Goal: Task Accomplishment & Management: Use online tool/utility

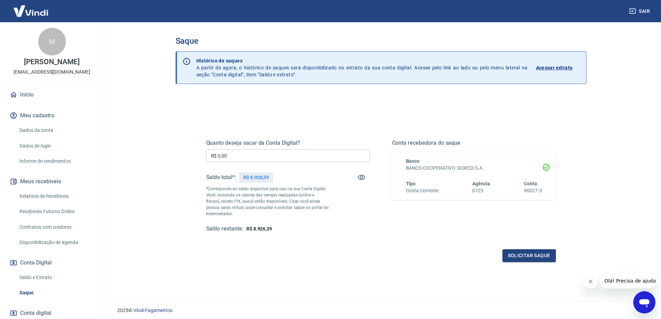
click at [245, 155] on input "R$ 0,00" at bounding box center [288, 155] width 164 height 13
type input "R$ 8.926,39"
click at [530, 254] on button "Solicitar saque" at bounding box center [529, 255] width 53 height 13
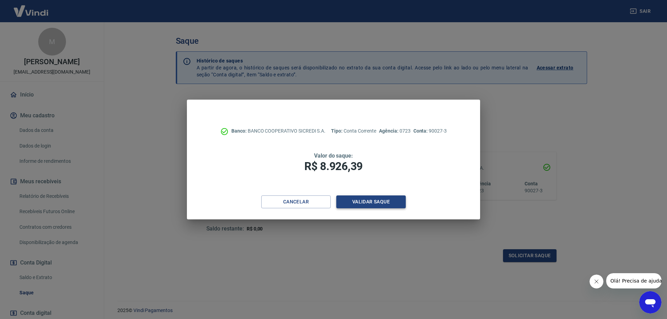
click at [350, 202] on button "Validar saque" at bounding box center [370, 201] width 69 height 13
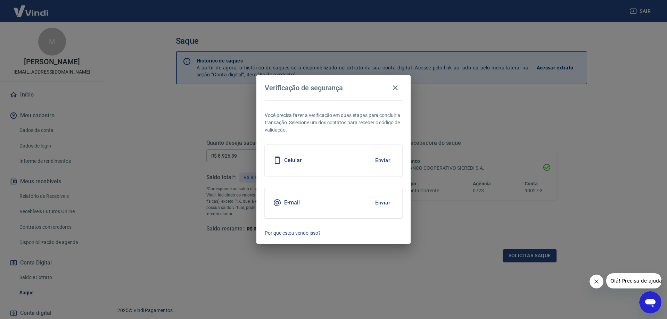
click at [379, 160] on button "Enviar" at bounding box center [382, 160] width 23 height 15
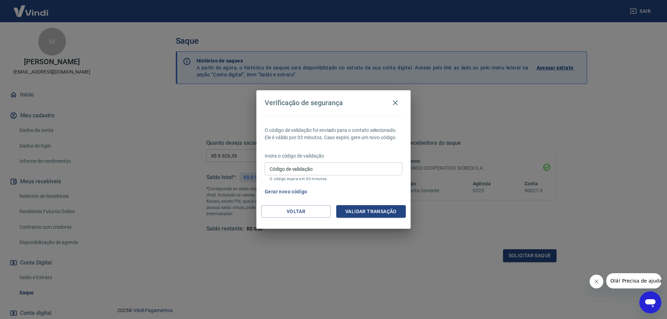
click at [325, 166] on input "Código de validação" at bounding box center [333, 168] width 137 height 13
click at [322, 165] on input "Código de validação" at bounding box center [333, 168] width 137 height 13
click at [372, 209] on button "Validar transação" at bounding box center [370, 211] width 69 height 13
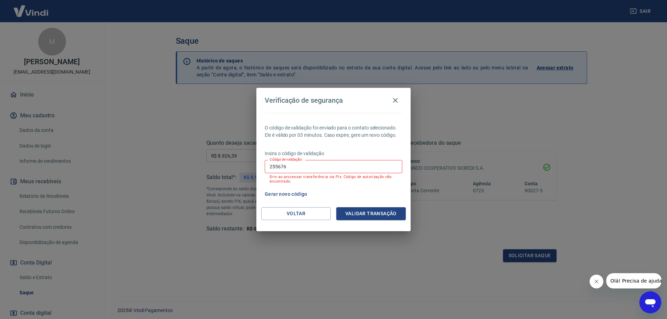
click at [300, 193] on button "Gerar novo código" at bounding box center [286, 194] width 48 height 13
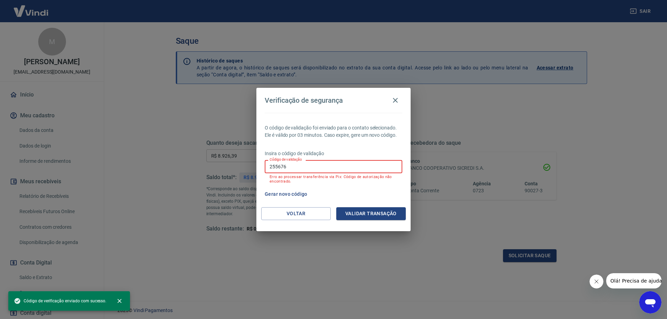
click at [302, 169] on input "255676" at bounding box center [333, 166] width 137 height 13
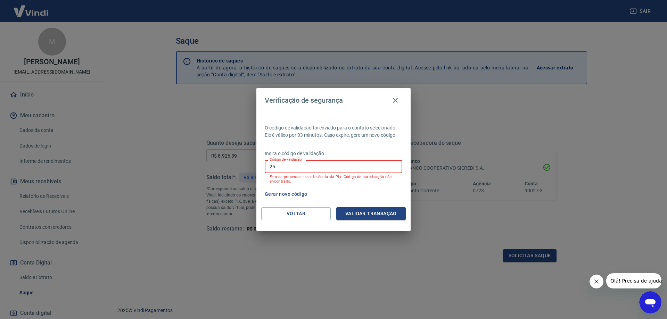
type input "2"
type input "554232"
click at [366, 213] on button "Validar transação" at bounding box center [370, 213] width 69 height 13
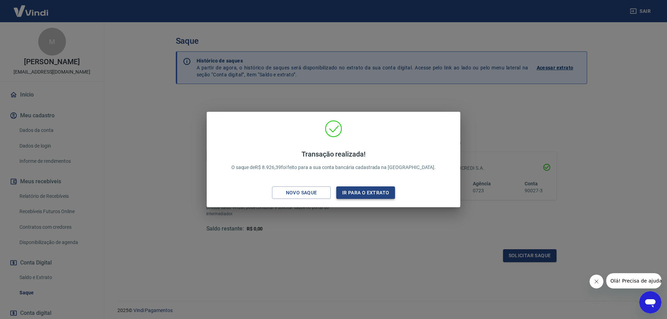
click at [368, 191] on button "Ir para o extrato" at bounding box center [365, 192] width 59 height 13
